Goal: Transaction & Acquisition: Purchase product/service

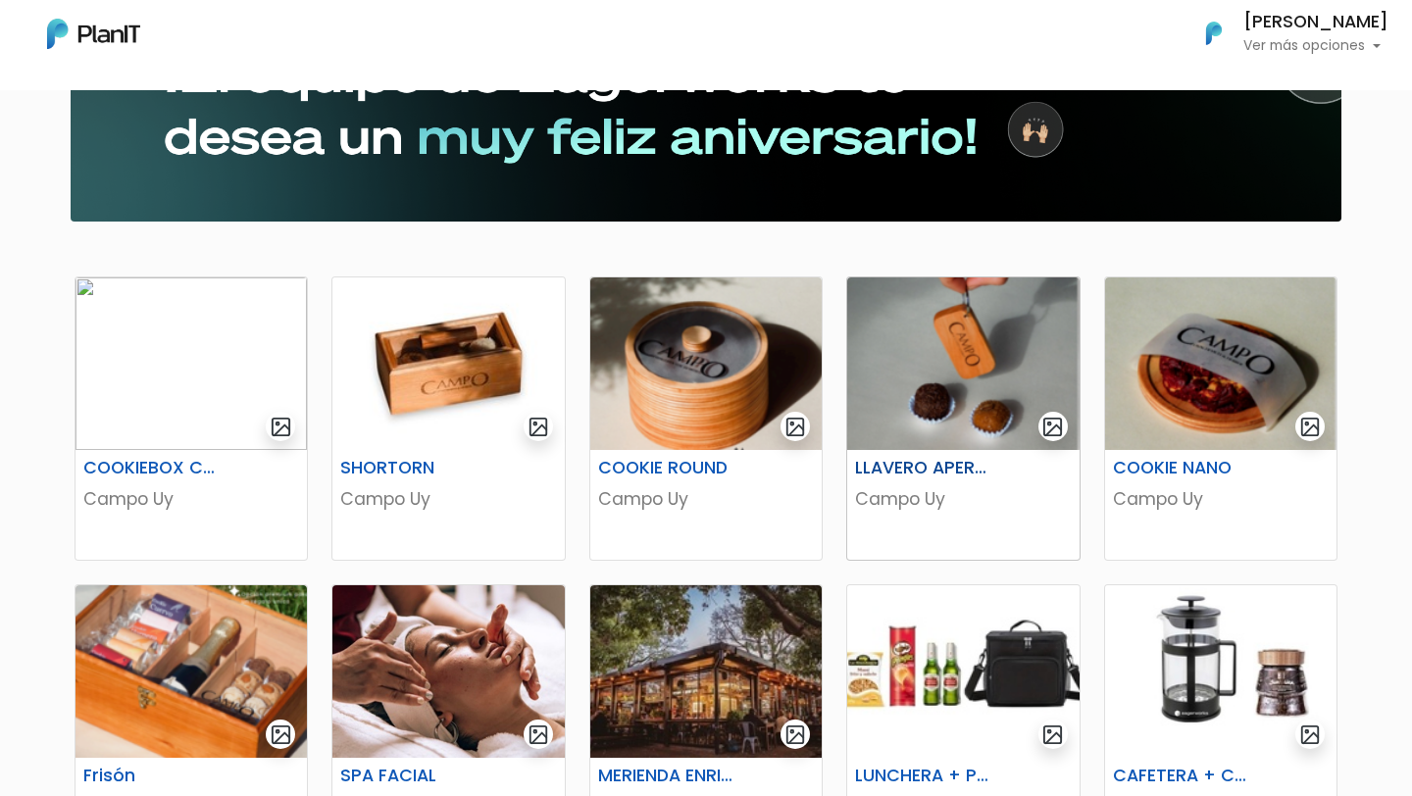
scroll to position [200, 0]
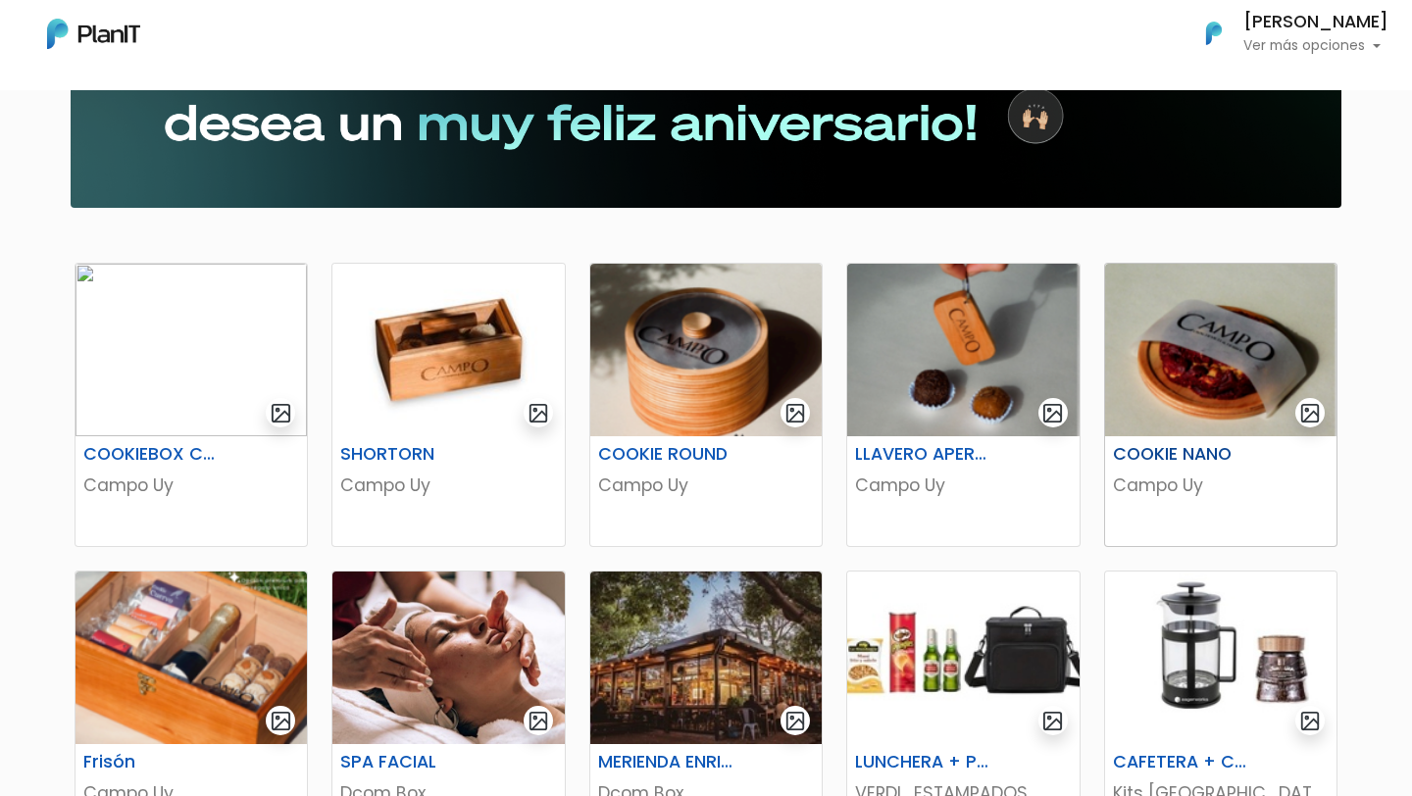
click at [1179, 454] on h6 "COOKIE NANO" at bounding box center [1181, 454] width 160 height 21
click at [690, 452] on h6 "COOKIE ROUND" at bounding box center [667, 454] width 160 height 21
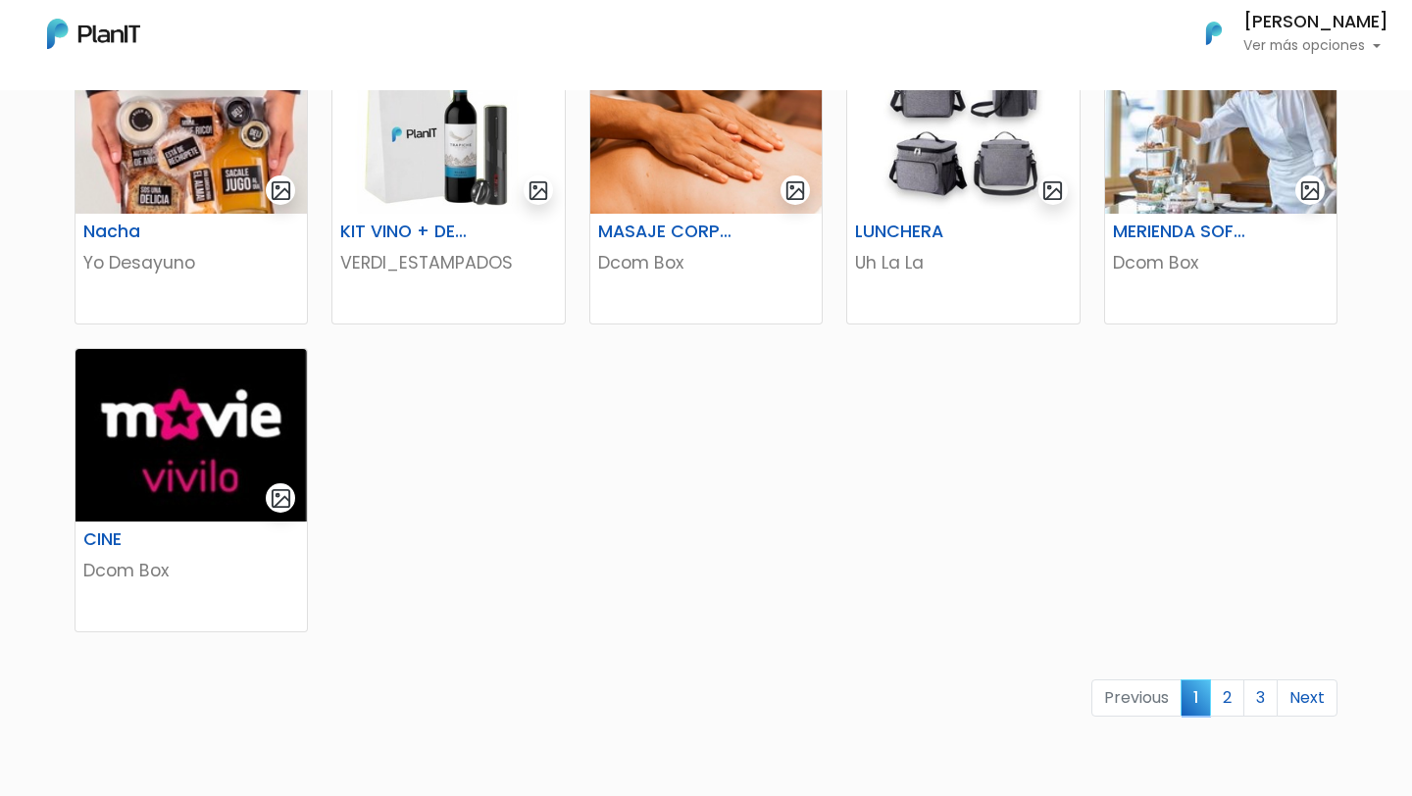
scroll to position [1041, 0]
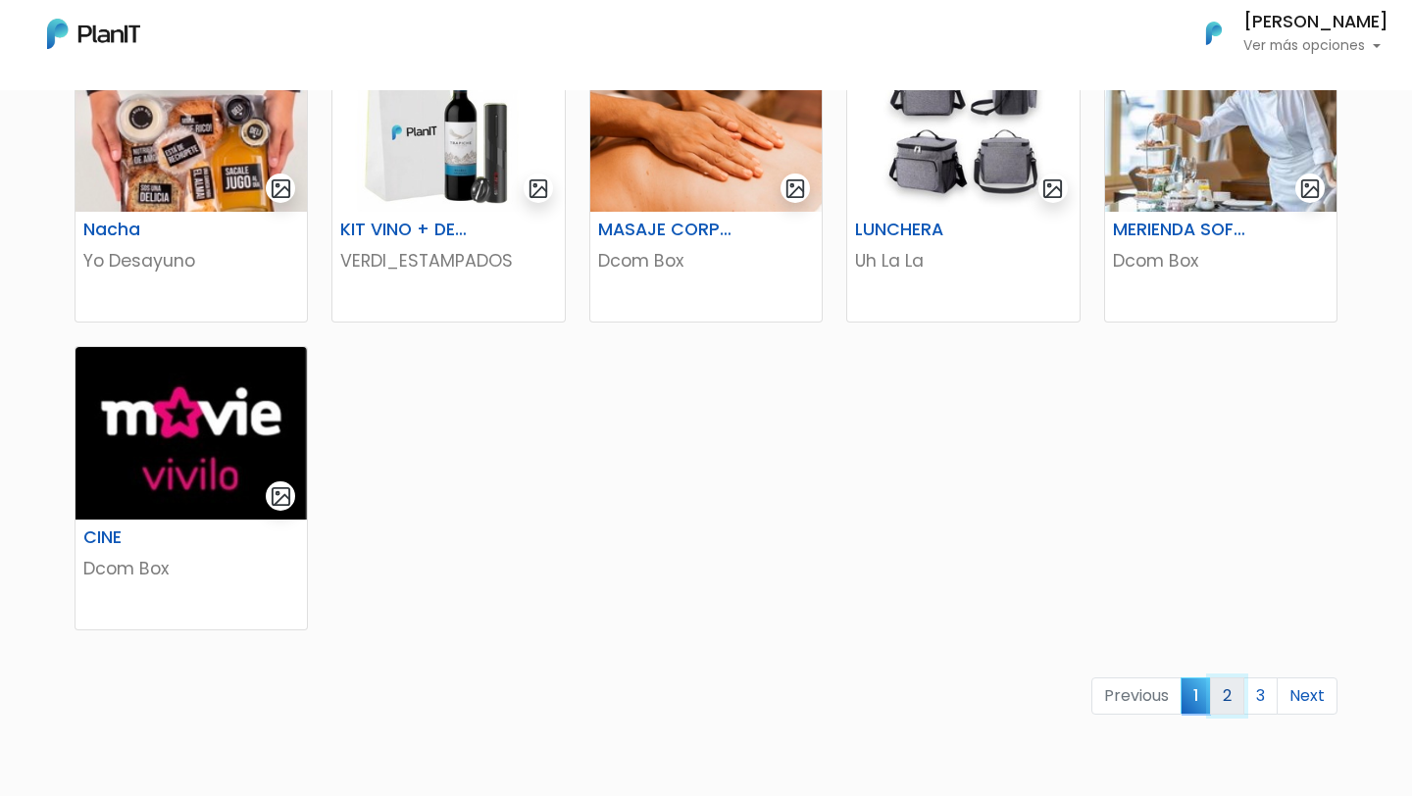
click at [1234, 694] on link "2" at bounding box center [1227, 696] width 34 height 37
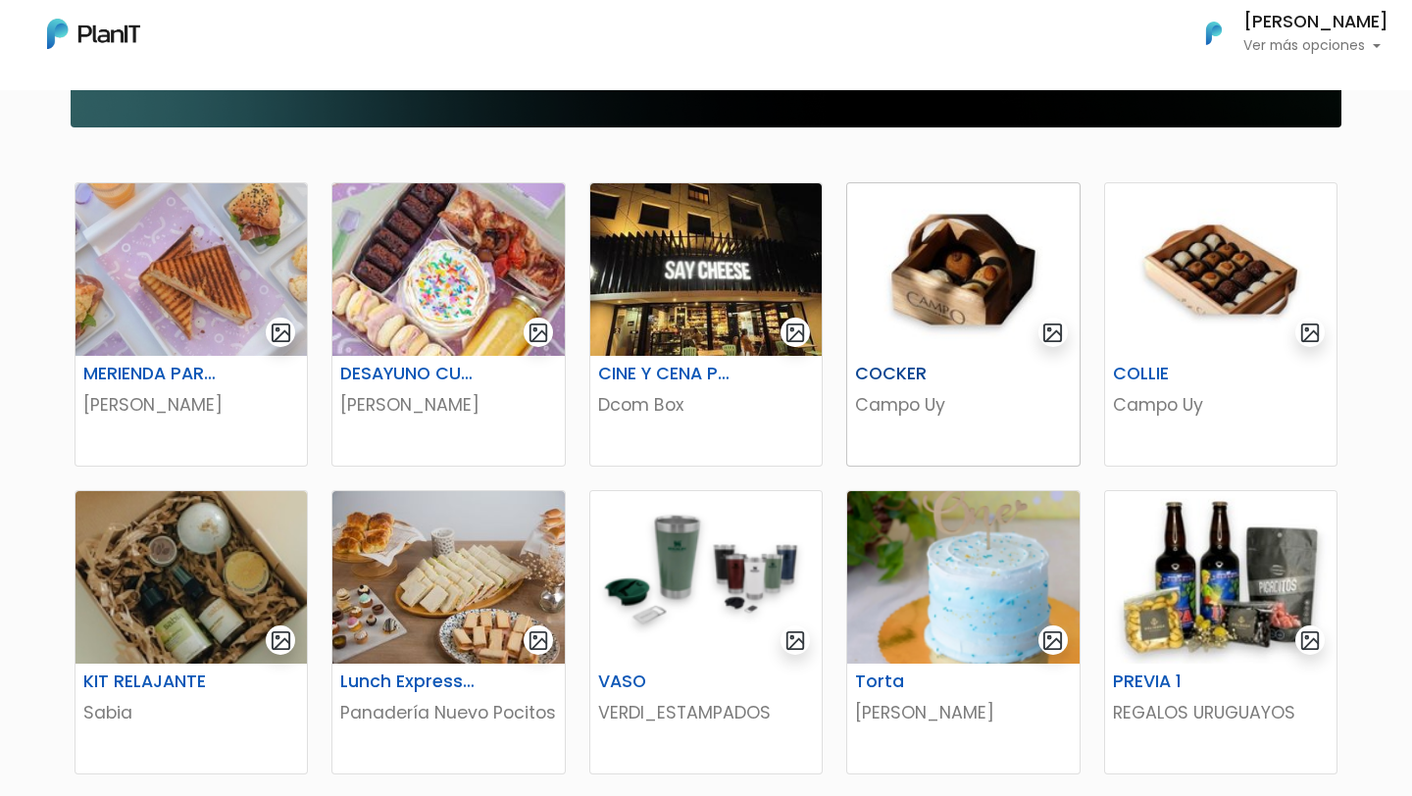
scroll to position [283, 0]
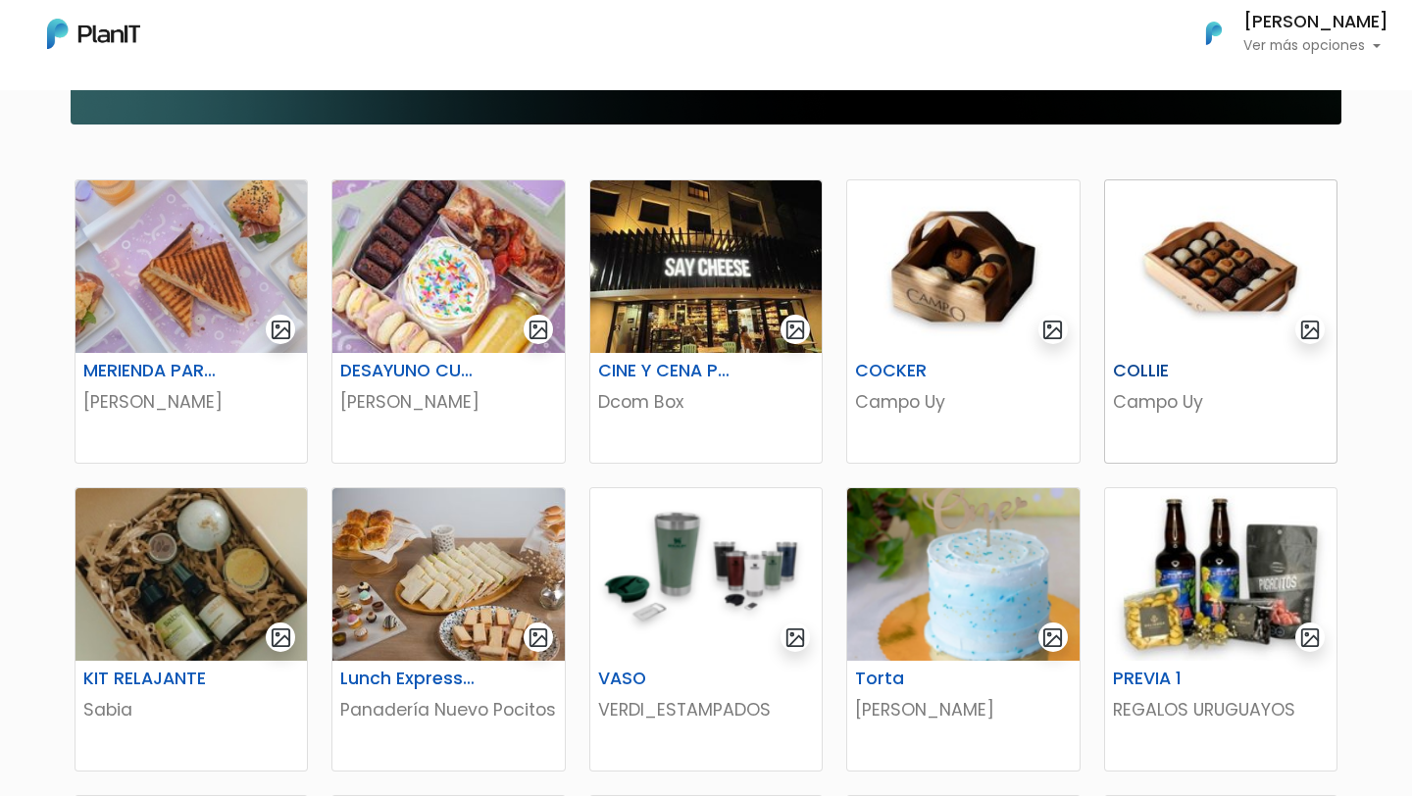
click at [1129, 366] on h6 "COLLIE" at bounding box center [1181, 371] width 160 height 21
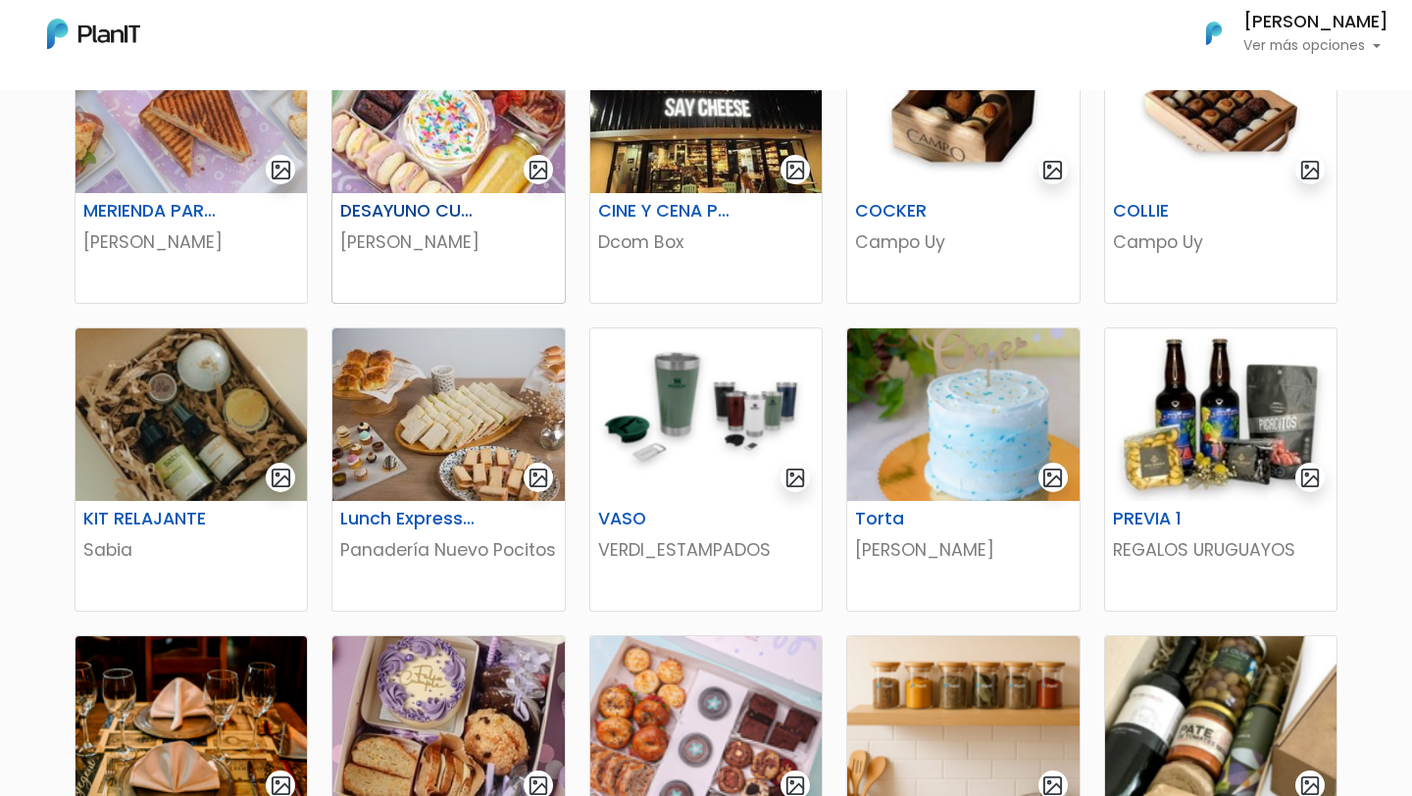
scroll to position [446, 0]
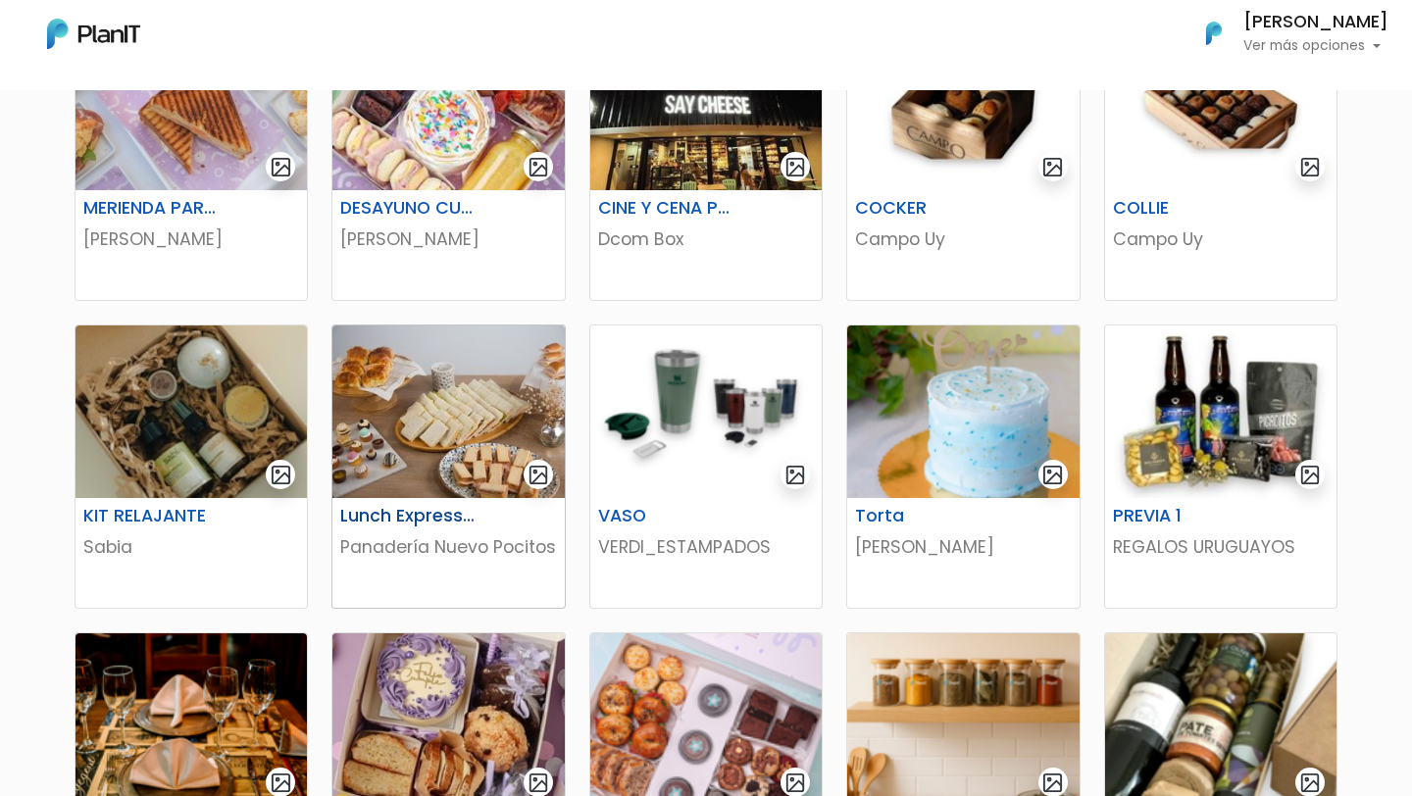
click at [381, 502] on div "Lunch Express 5 personas Panadería Nuevo Pocitos" at bounding box center [447, 553] width 231 height 110
click at [394, 503] on div "Lunch Express 5 personas Panadería Nuevo Pocitos" at bounding box center [447, 553] width 231 height 110
click at [705, 489] on img at bounding box center [705, 412] width 231 height 173
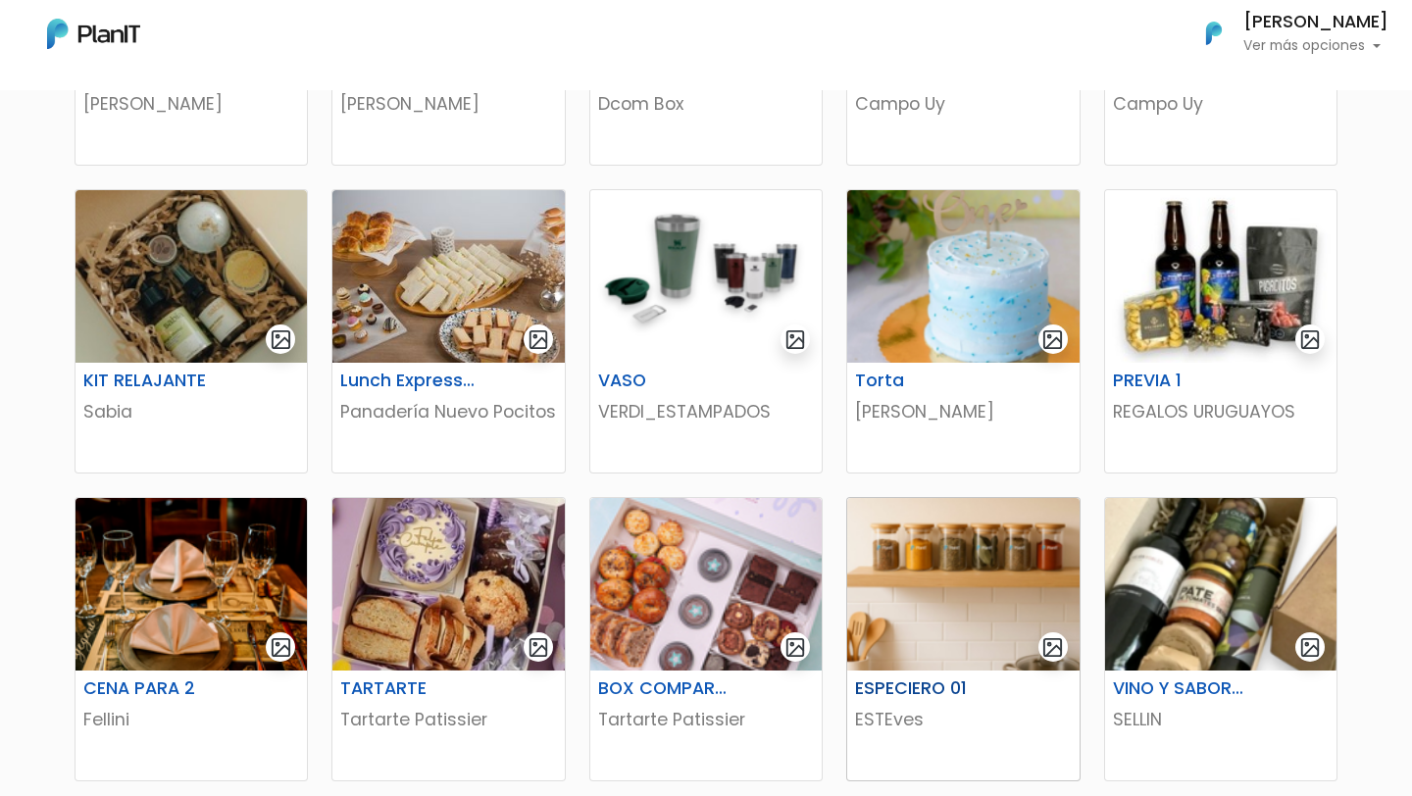
scroll to position [677, 0]
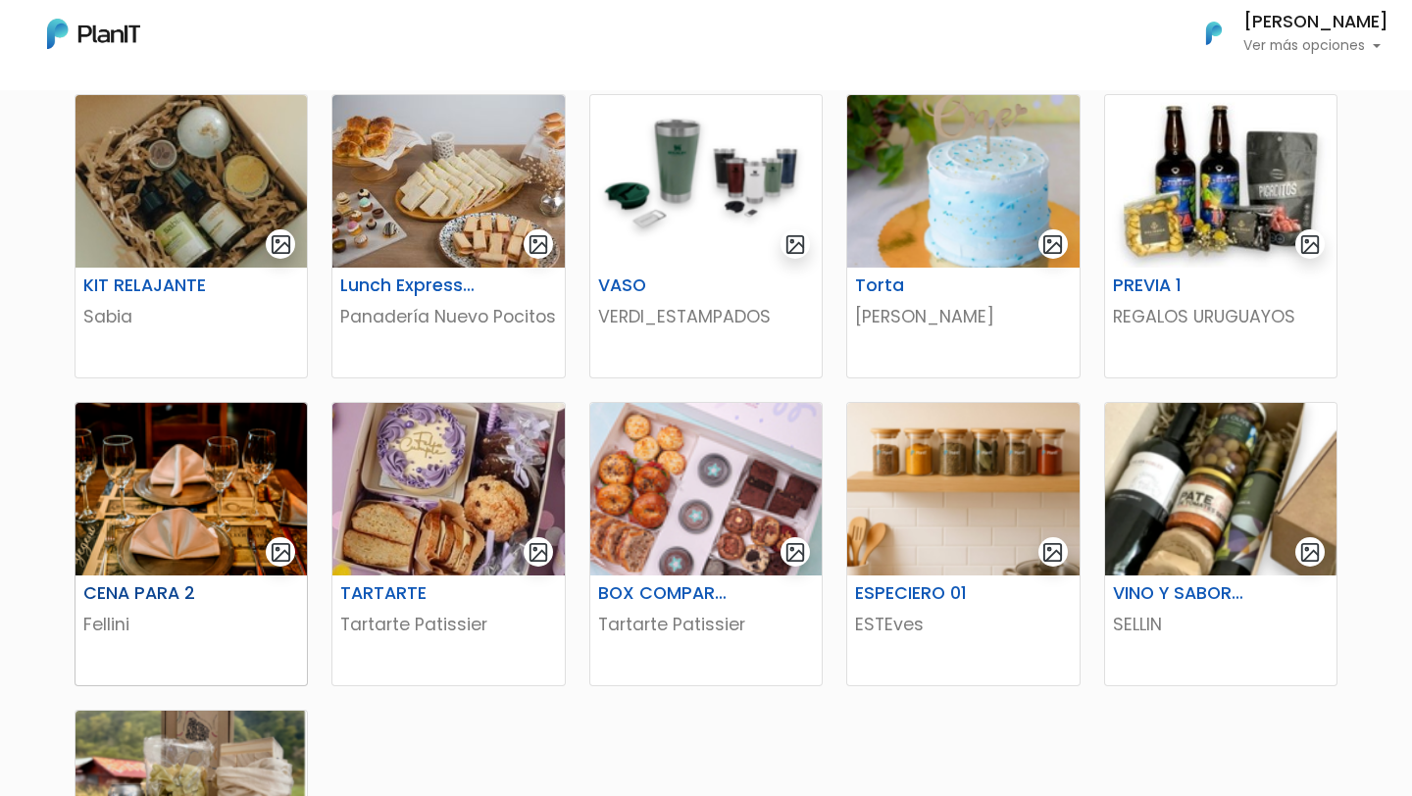
click at [135, 582] on div "CENA PARA 2 Fellini" at bounding box center [191, 631] width 231 height 110
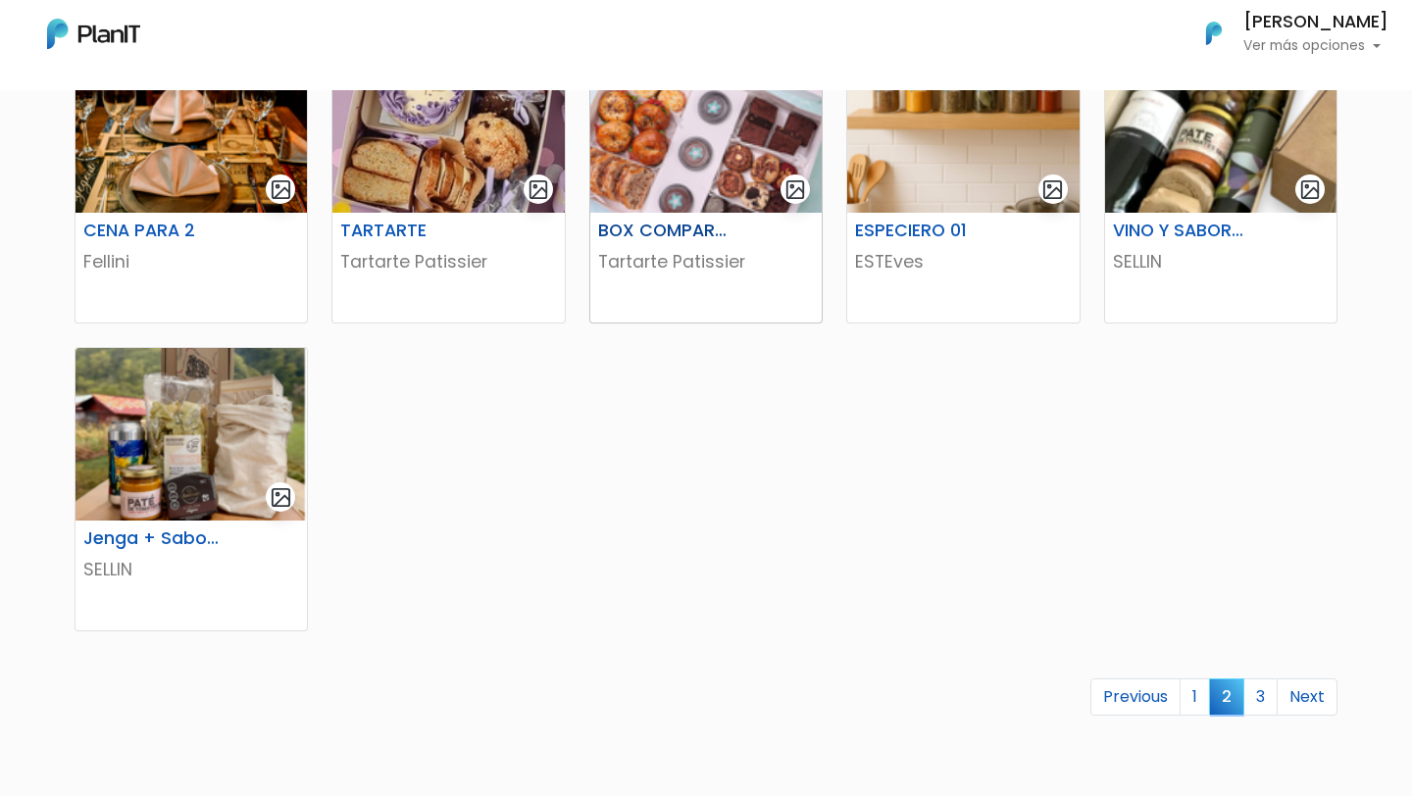
scroll to position [1050, 0]
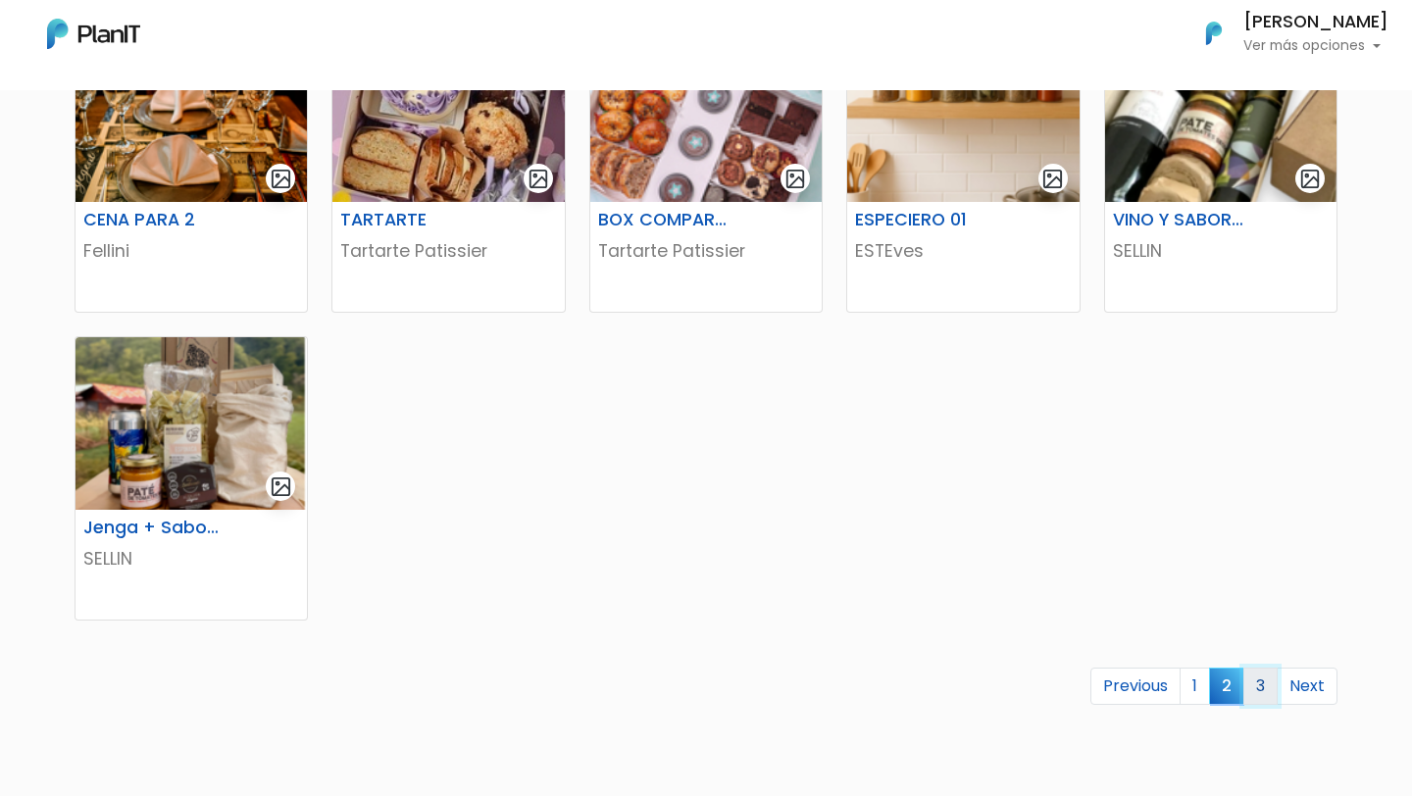
click at [1252, 685] on link "3" at bounding box center [1261, 686] width 34 height 37
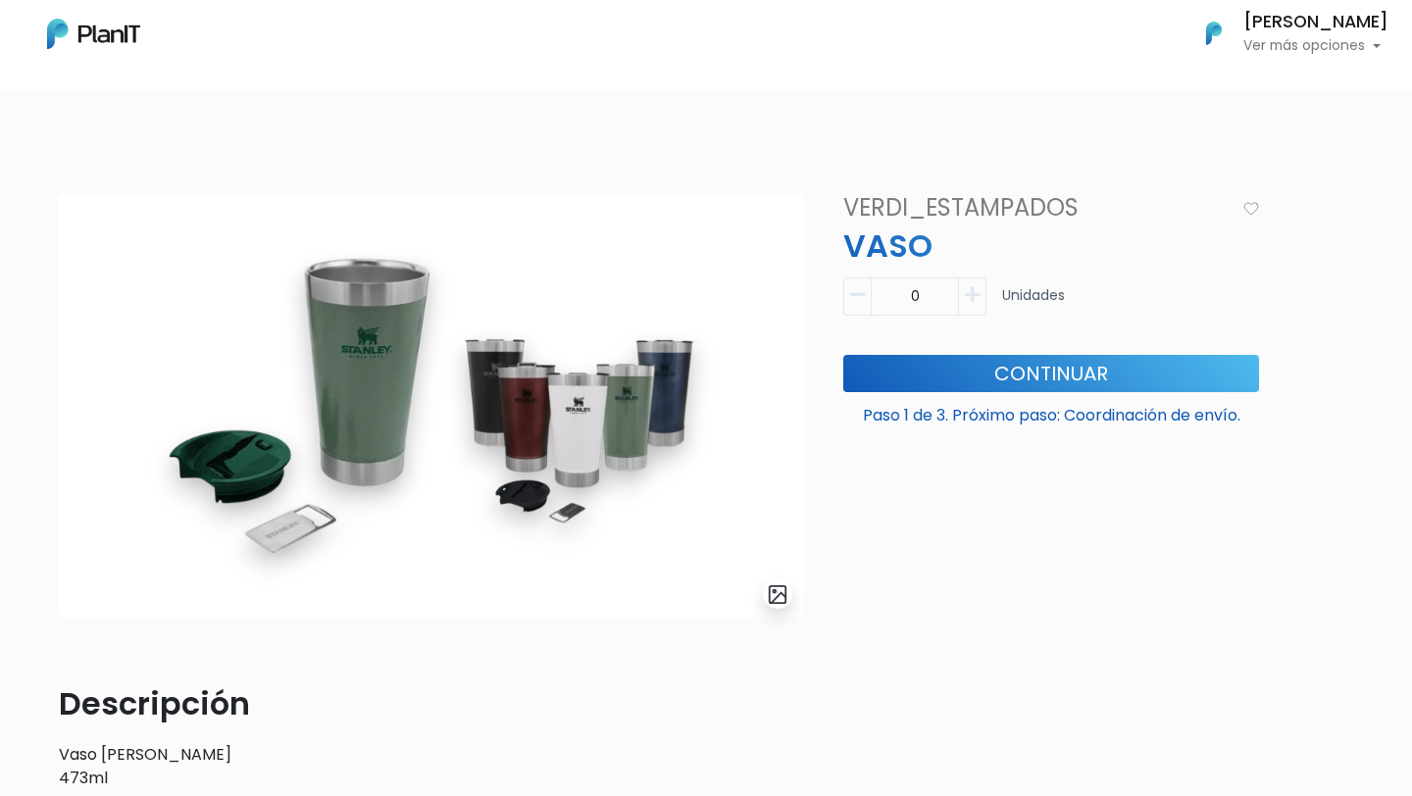
click at [384, 307] on img at bounding box center [431, 406] width 745 height 424
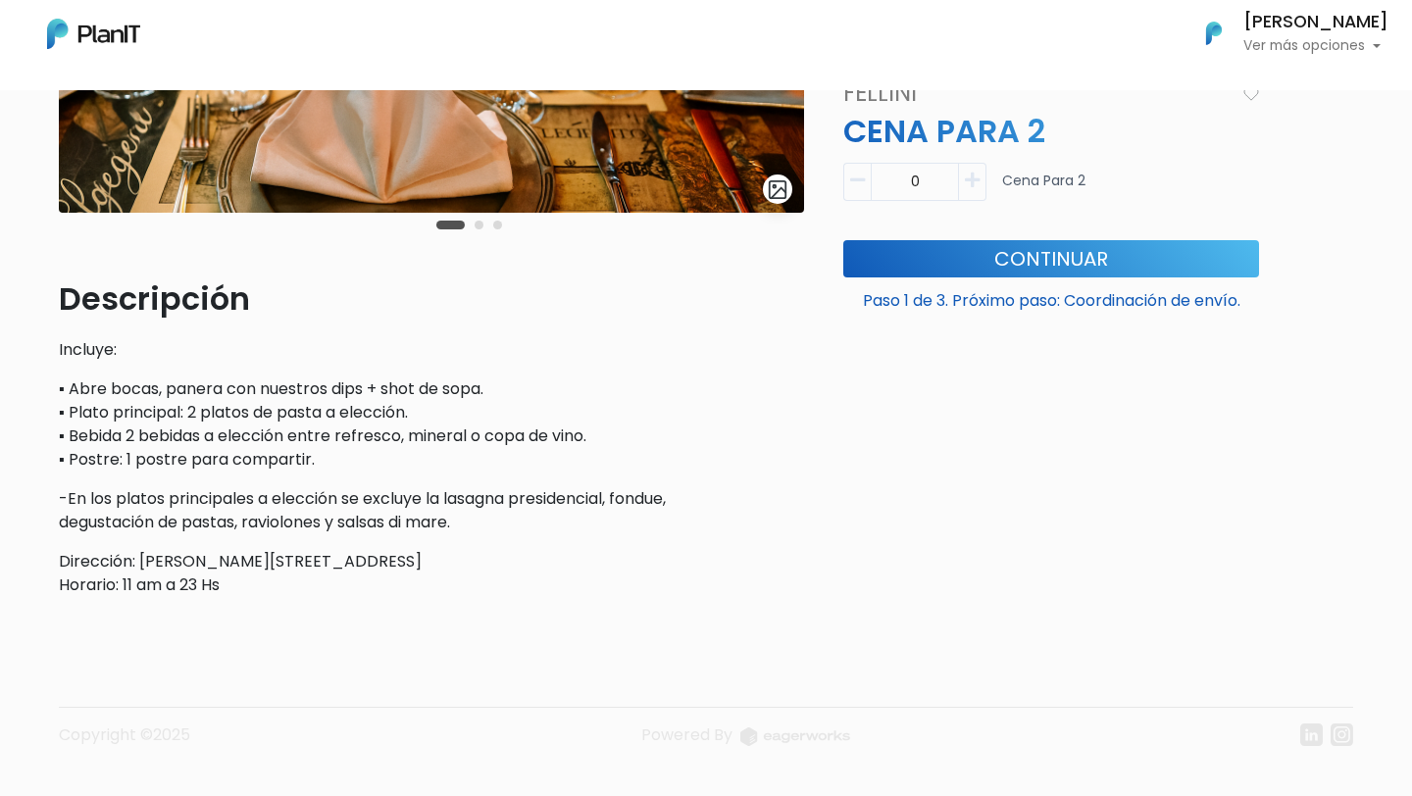
scroll to position [414, 0]
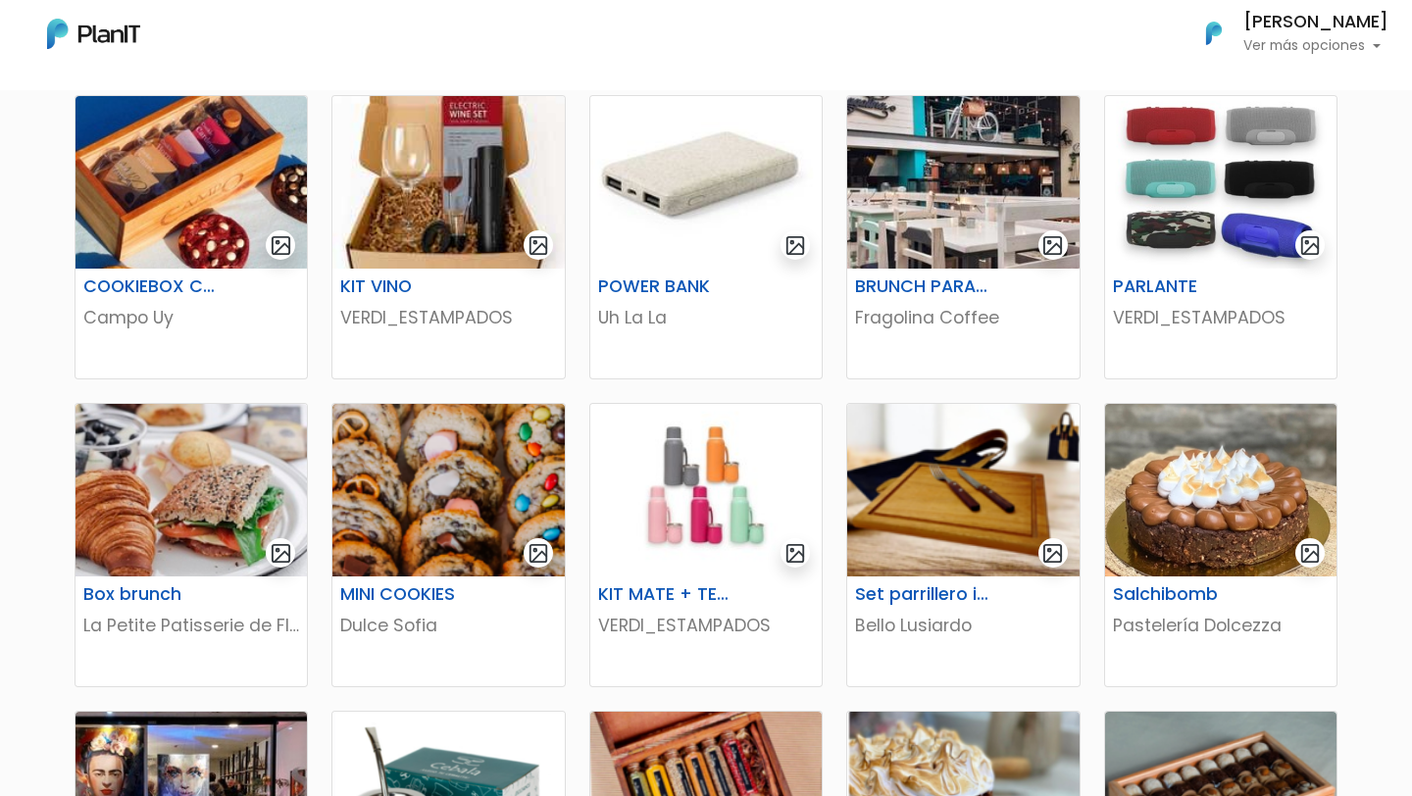
scroll to position [503, 0]
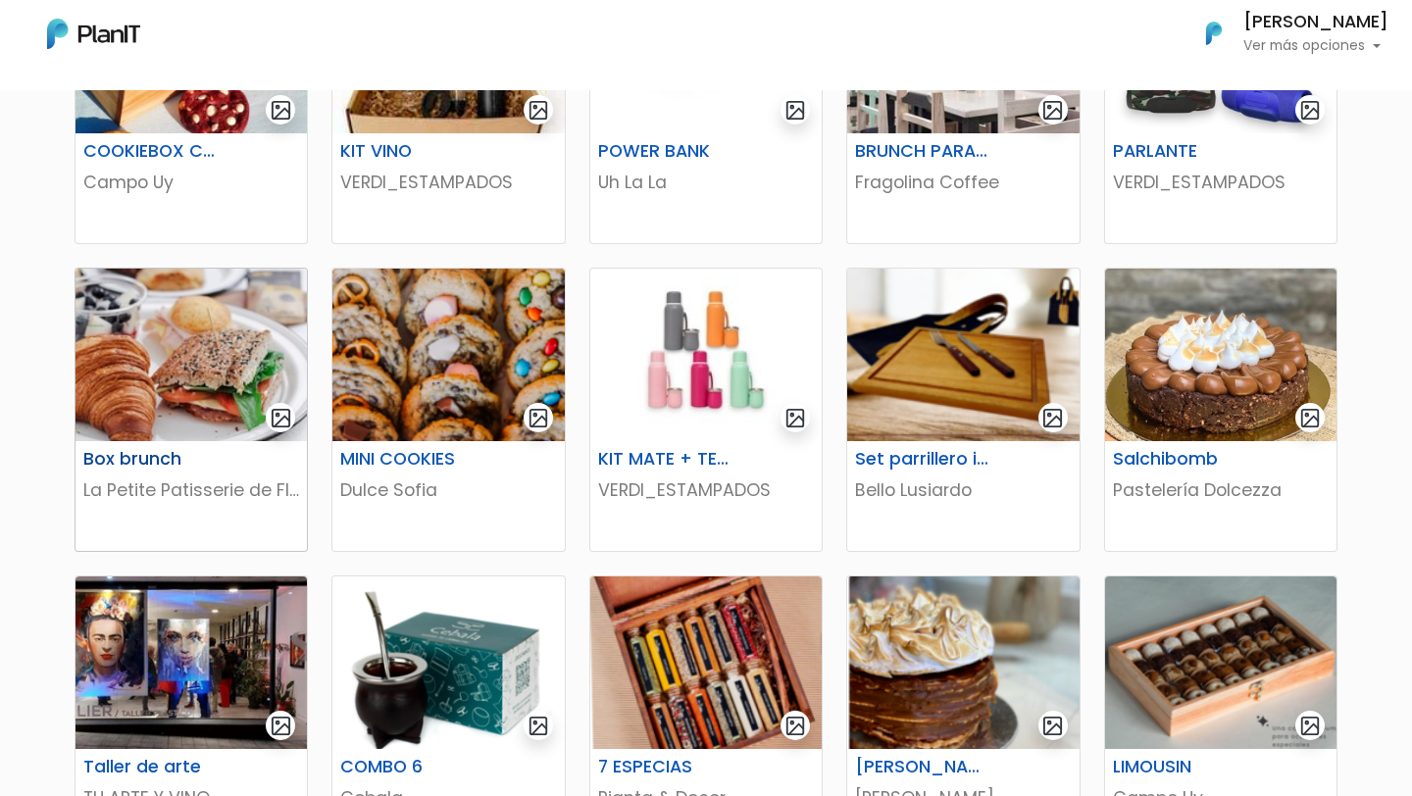
click at [216, 467] on h6 "Box brunch" at bounding box center [152, 459] width 160 height 21
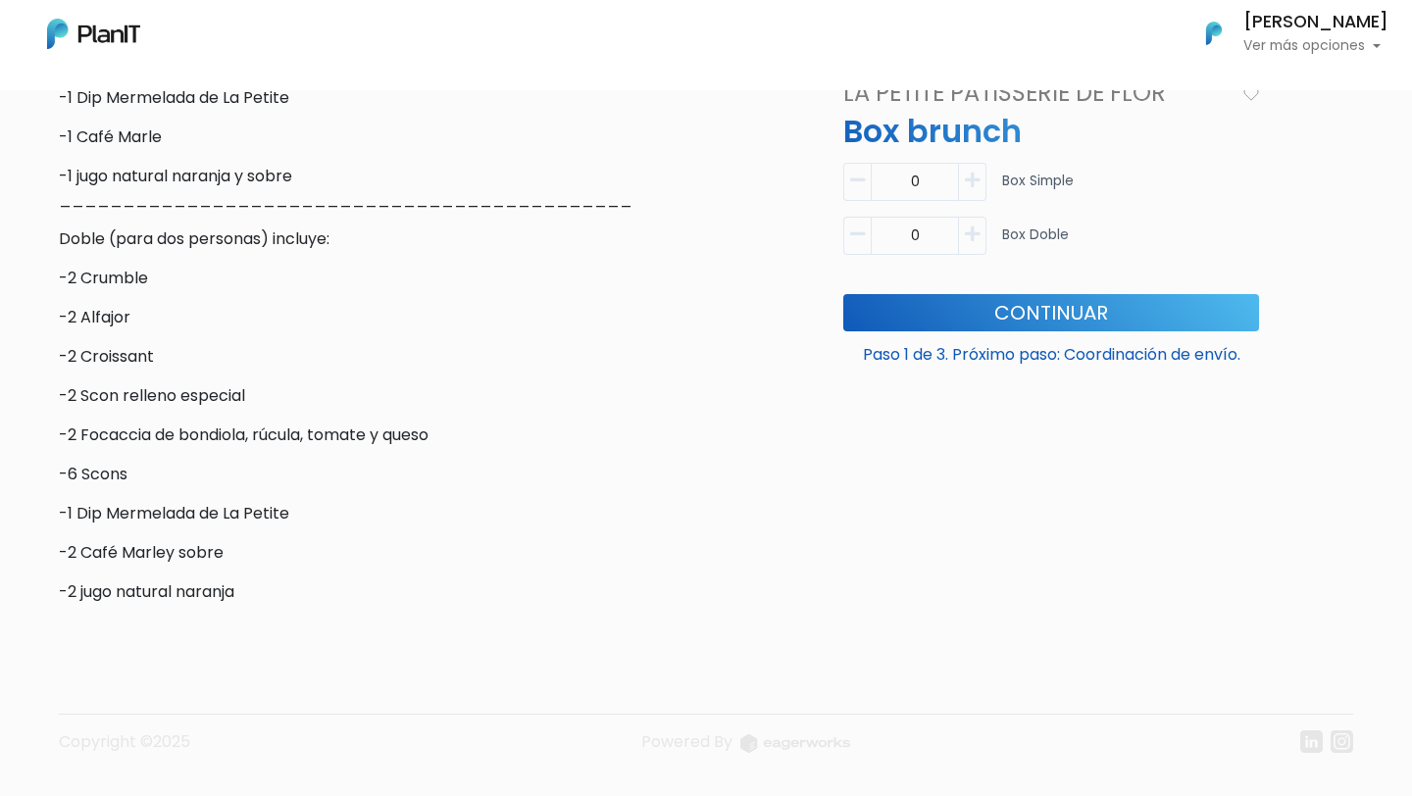
scroll to position [935, 0]
